Goal: Navigation & Orientation: Find specific page/section

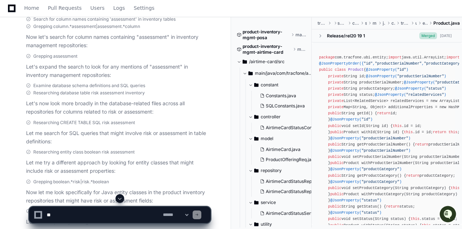
scroll to position [3178, 0]
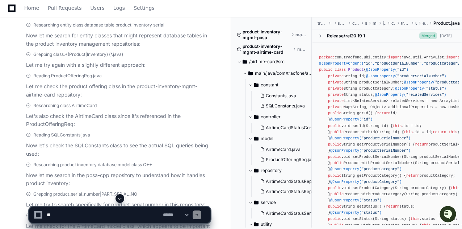
scroll to position [0, 0]
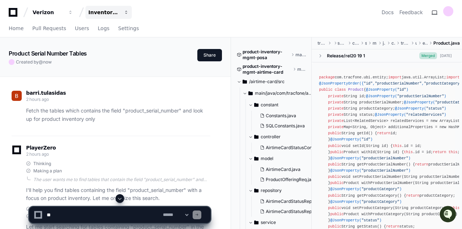
click at [73, 13] on span "button" at bounding box center [70, 12] width 5 height 5
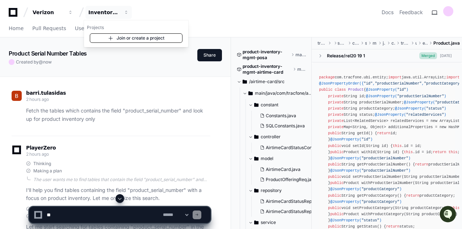
click at [129, 36] on link "Join or create a project" at bounding box center [136, 37] width 93 height 9
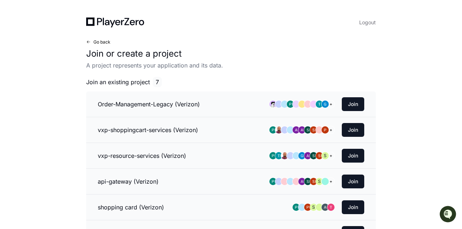
click at [89, 42] on span at bounding box center [88, 42] width 4 height 4
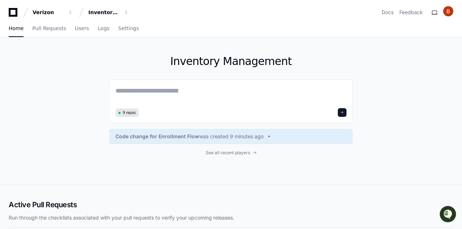
drag, startPoint x: 290, startPoint y: 61, endPoint x: 165, endPoint y: 60, distance: 125.3
click at [165, 60] on h1 "Inventory Management" at bounding box center [230, 61] width 243 height 13
copy h1 "Inventory Management"
